Goal: Find specific page/section: Find specific page/section

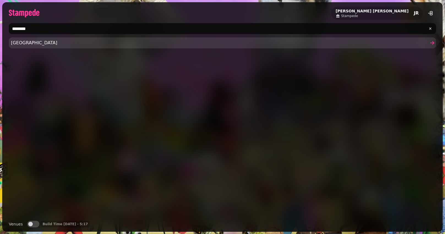
type input "********"
click at [21, 47] on link "[GEOGRAPHIC_DATA]" at bounding box center [223, 42] width 428 height 11
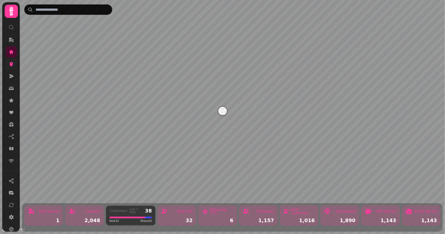
click at [11, 67] on link at bounding box center [11, 64] width 11 height 11
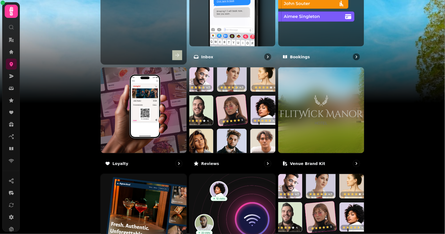
scroll to position [323, 0]
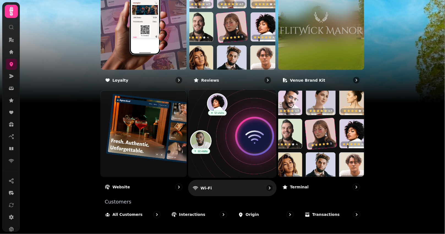
click at [239, 117] on img at bounding box center [232, 134] width 97 height 97
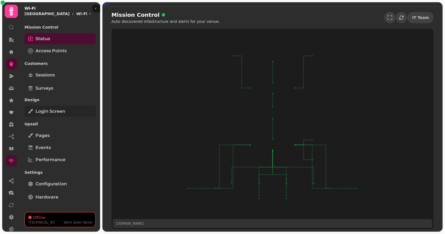
click at [56, 114] on span "Login screen" at bounding box center [51, 111] width 30 height 7
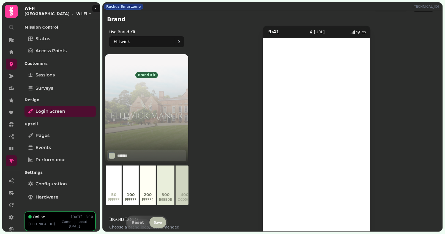
scroll to position [16, 0]
click at [132, 44] on div "Flitwick" at bounding box center [144, 41] width 60 height 11
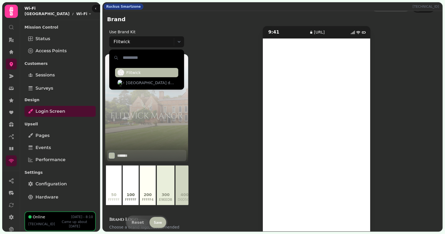
click at [249, 59] on div "9:41 [URL]" at bounding box center [317, 132] width 239 height 212
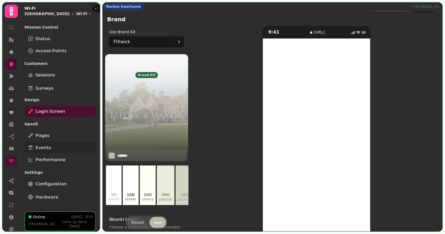
scroll to position [4, 0]
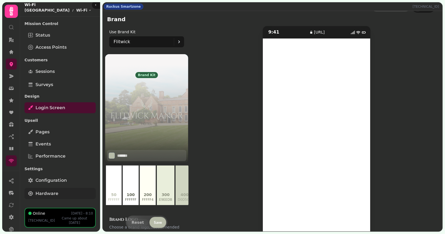
click at [42, 190] on link "Hardware" at bounding box center [60, 193] width 71 height 11
